Goal: Navigation & Orientation: Find specific page/section

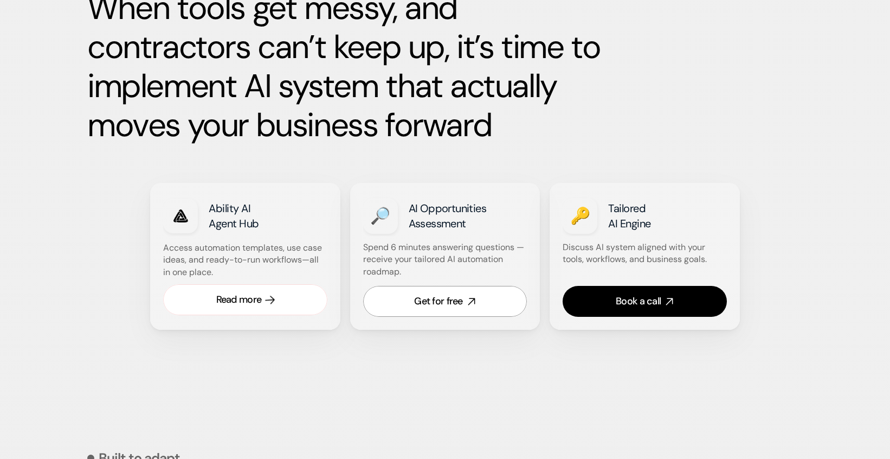
scroll to position [564, 0]
click at [245, 305] on div "Read more" at bounding box center [239, 299] width 46 height 14
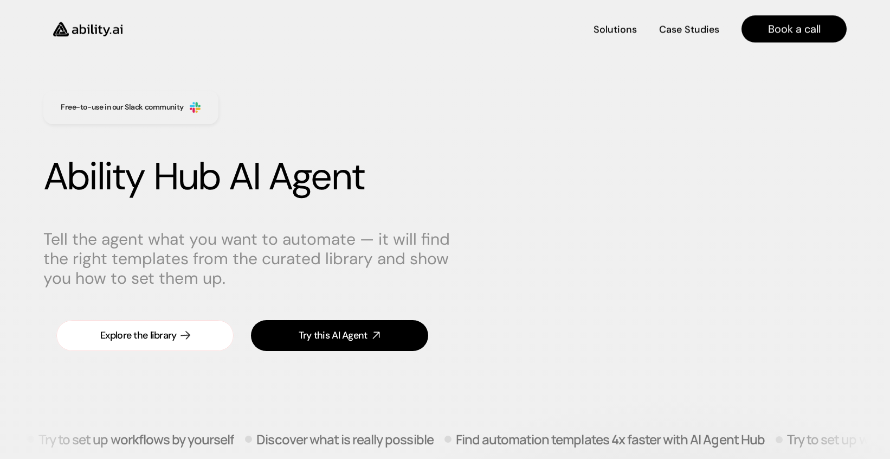
click at [149, 335] on div "Explore the library" at bounding box center [138, 335] width 76 height 14
